Goal: Navigation & Orientation: Find specific page/section

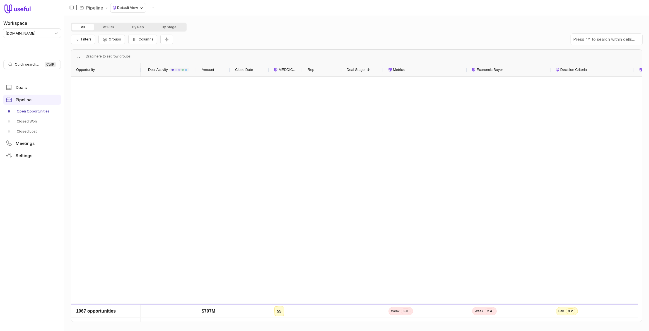
scroll to position [1901, 0]
